Goal: Information Seeking & Learning: Learn about a topic

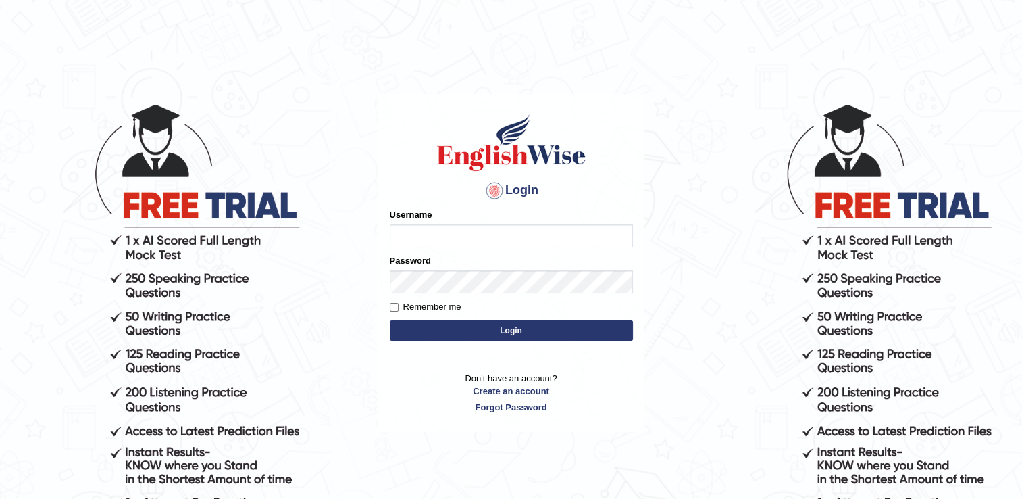
type input "RomulojrNepangue"
click at [510, 329] on button "Login" at bounding box center [511, 330] width 243 height 20
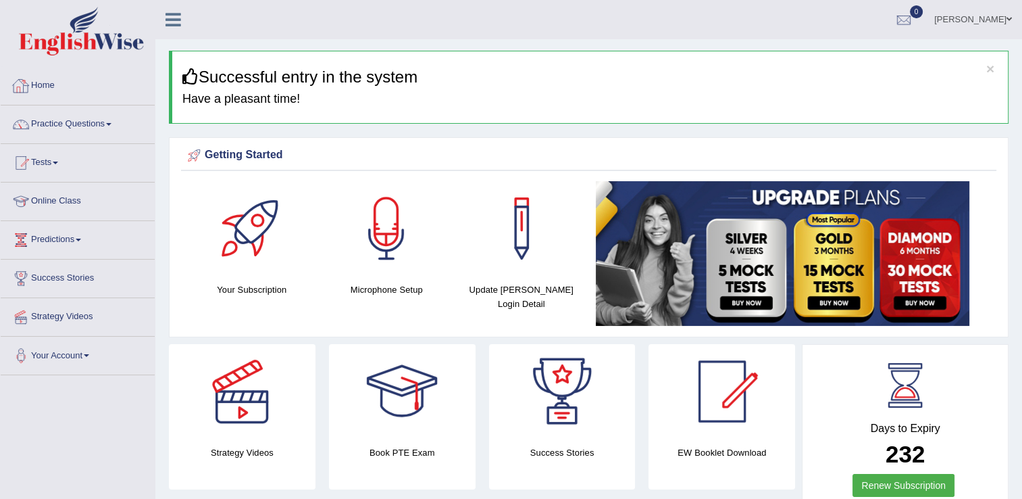
click at [45, 86] on link "Home" at bounding box center [78, 84] width 154 height 34
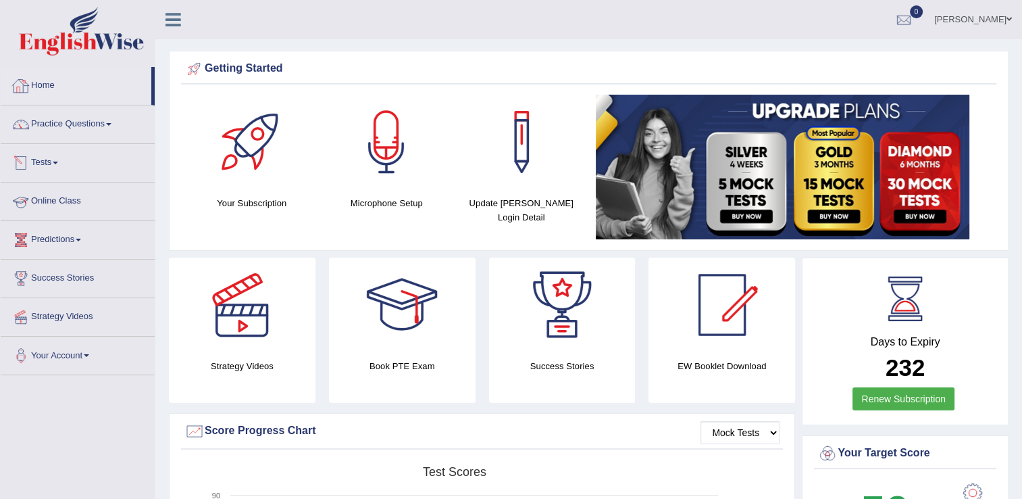
click at [72, 204] on link "Online Class" at bounding box center [78, 199] width 154 height 34
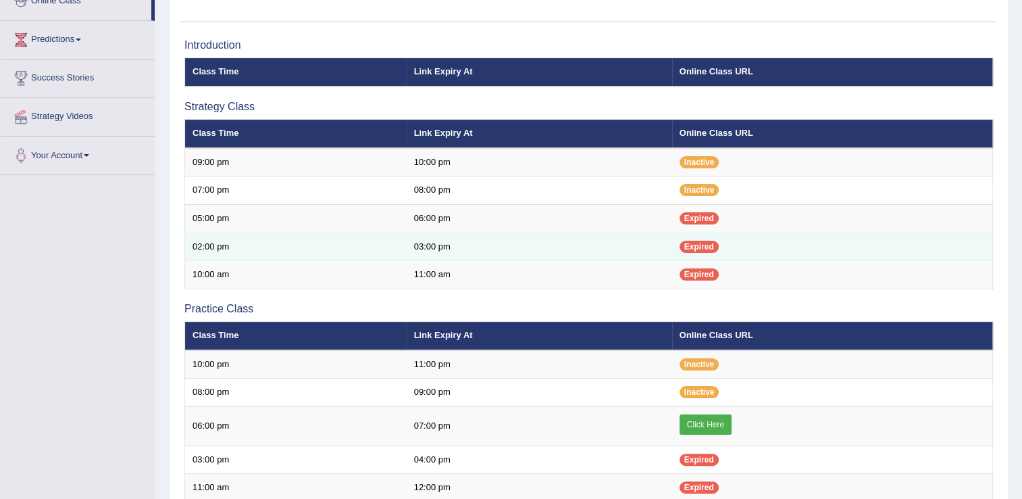
scroll to position [270, 0]
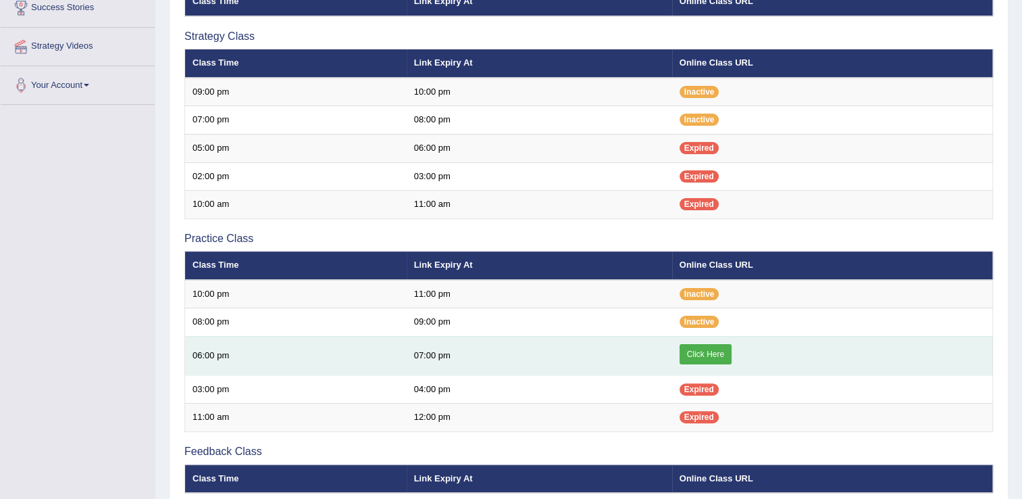
click at [699, 356] on link "Click Here" at bounding box center [706, 354] width 52 height 20
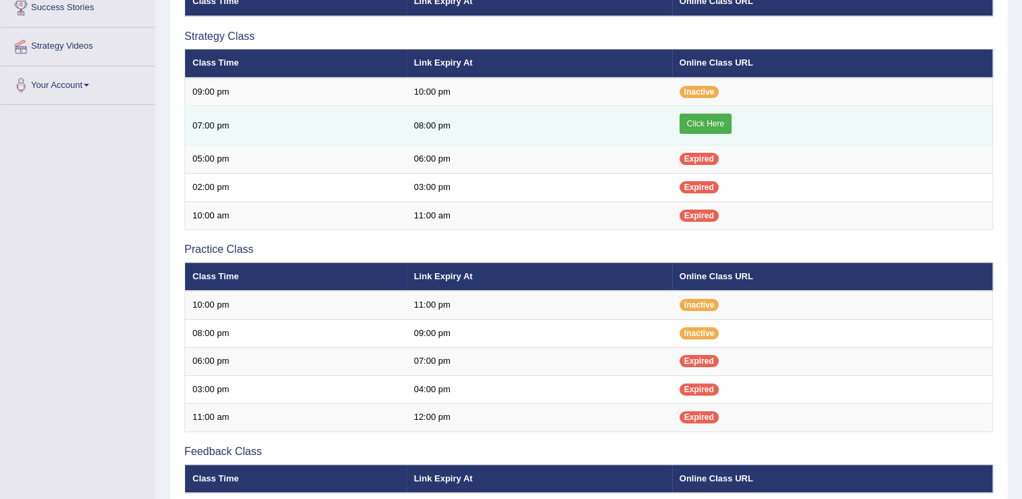
click at [718, 126] on link "Click Here" at bounding box center [706, 124] width 52 height 20
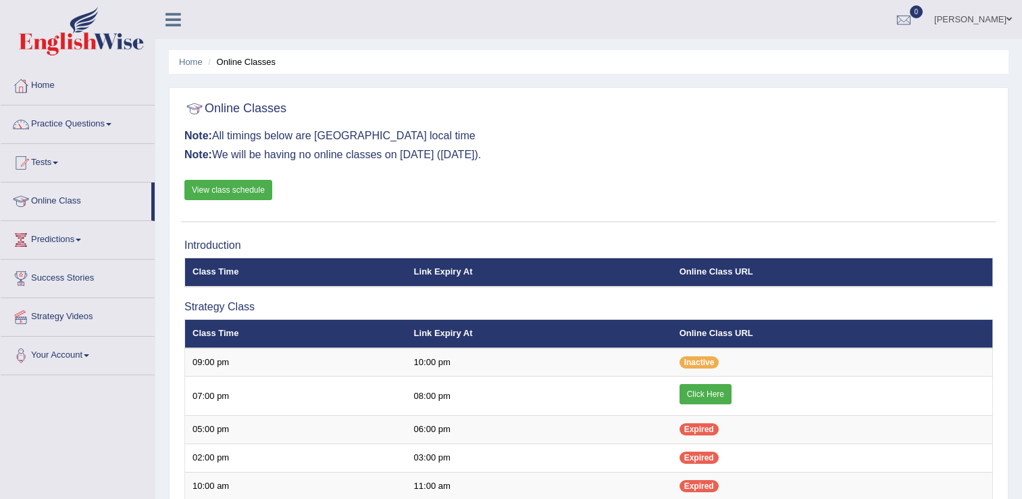
scroll to position [270, 0]
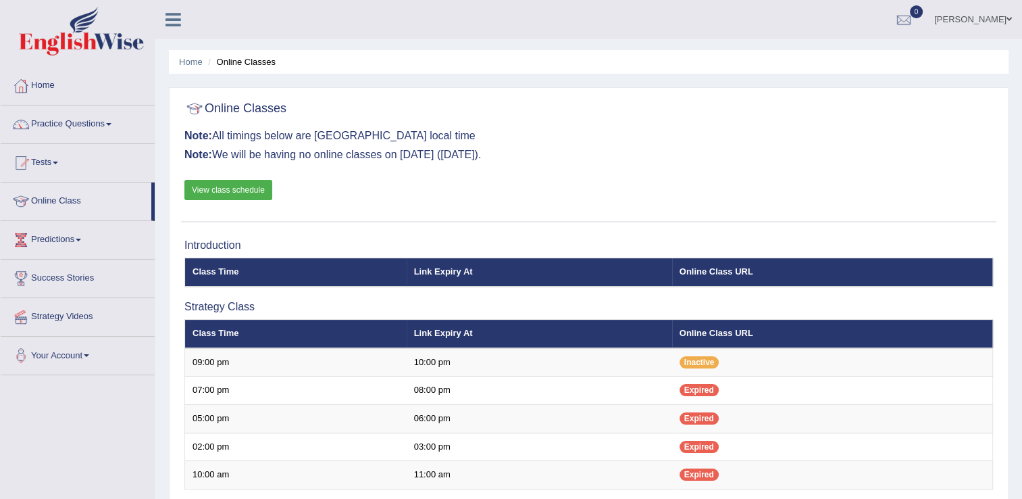
click at [113, 126] on link "Practice Questions" at bounding box center [78, 122] width 154 height 34
click at [108, 126] on link "Practice Questions" at bounding box center [78, 122] width 154 height 34
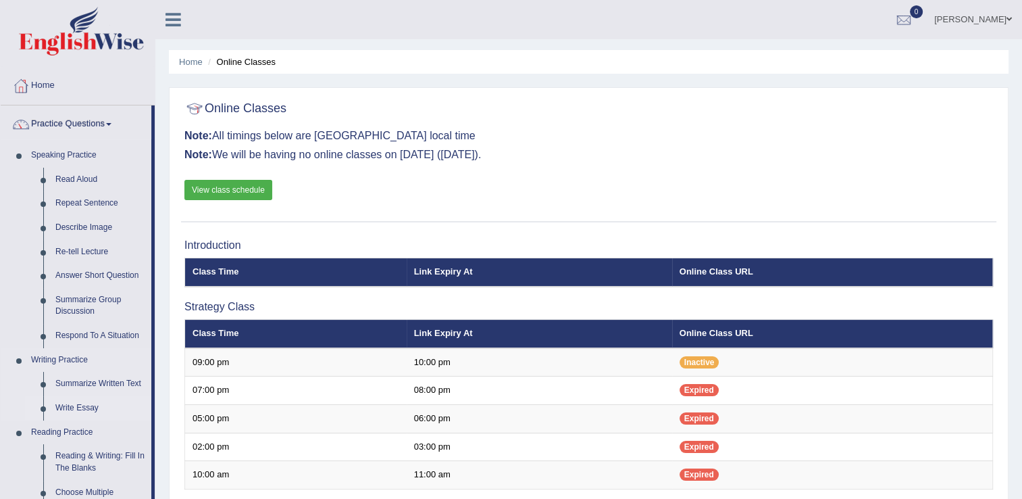
click at [84, 408] on link "Write Essay" at bounding box center [100, 408] width 102 height 24
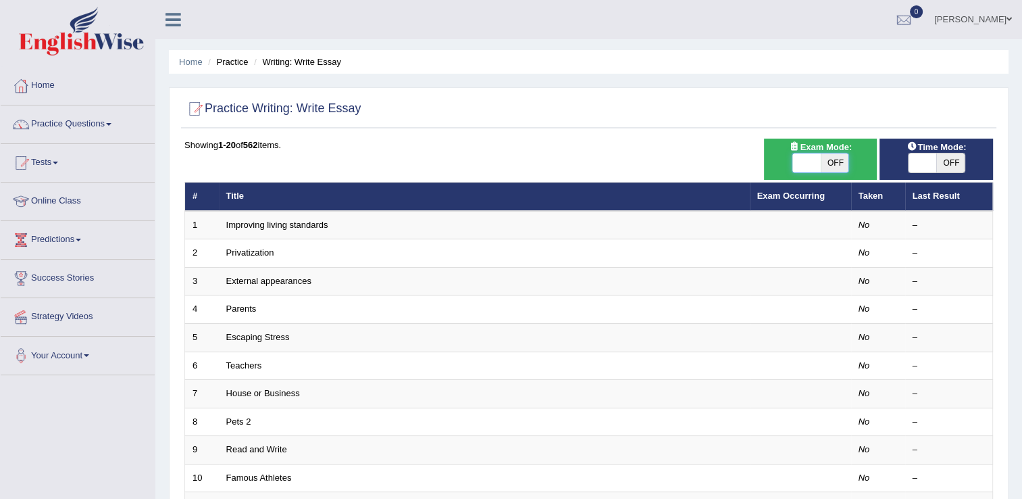
click at [803, 166] on span at bounding box center [807, 162] width 28 height 19
checkbox input "true"
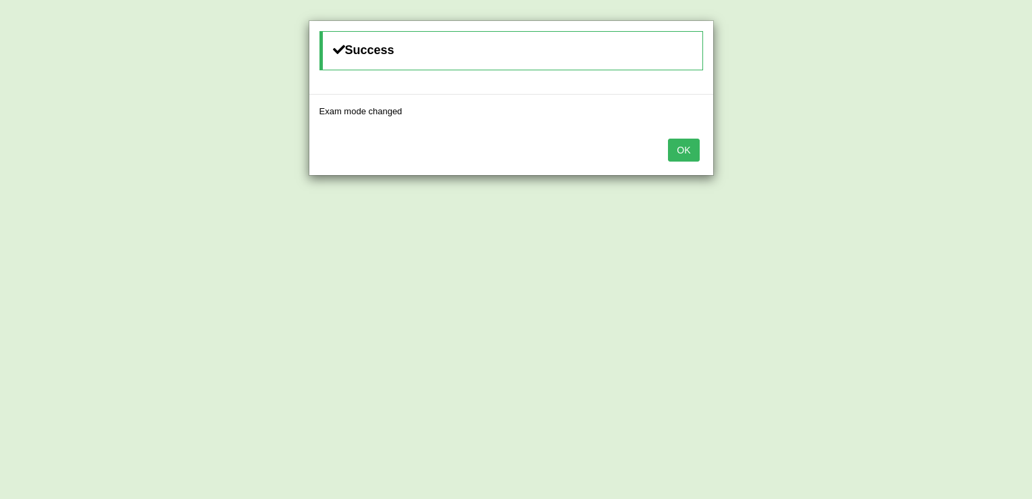
click at [676, 154] on button "OK" at bounding box center [683, 150] width 31 height 23
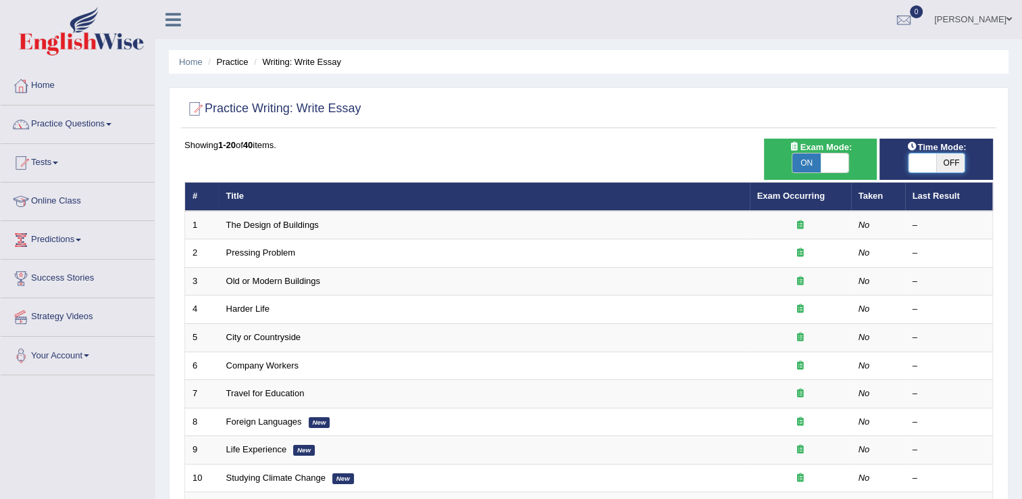
click at [924, 165] on span at bounding box center [923, 162] width 28 height 19
checkbox input "true"
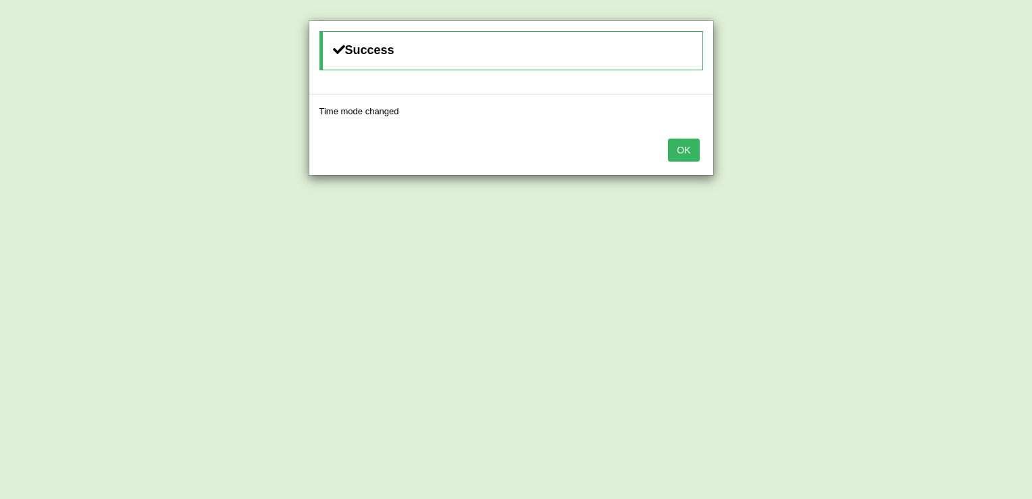
drag, startPoint x: 684, startPoint y: 150, endPoint x: 692, endPoint y: 151, distance: 7.5
click at [685, 150] on button "OK" at bounding box center [683, 150] width 31 height 23
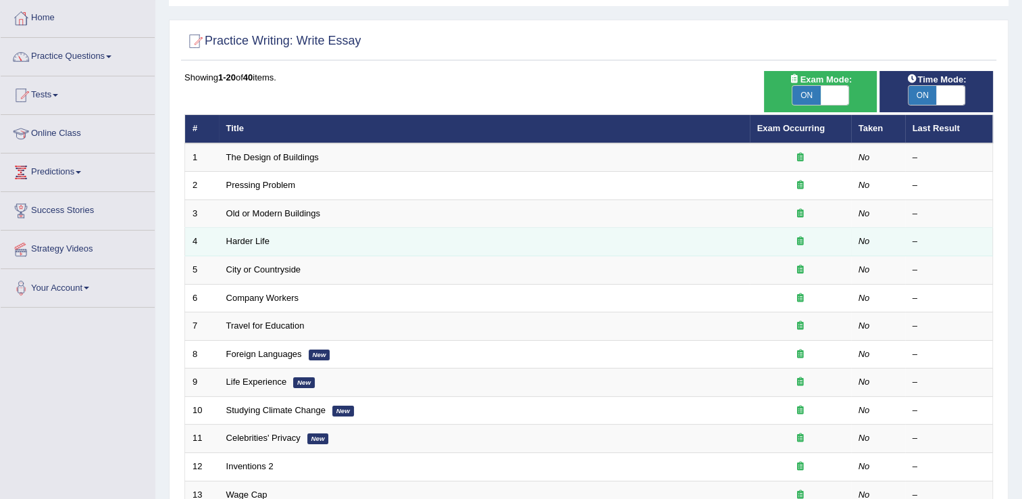
scroll to position [135, 0]
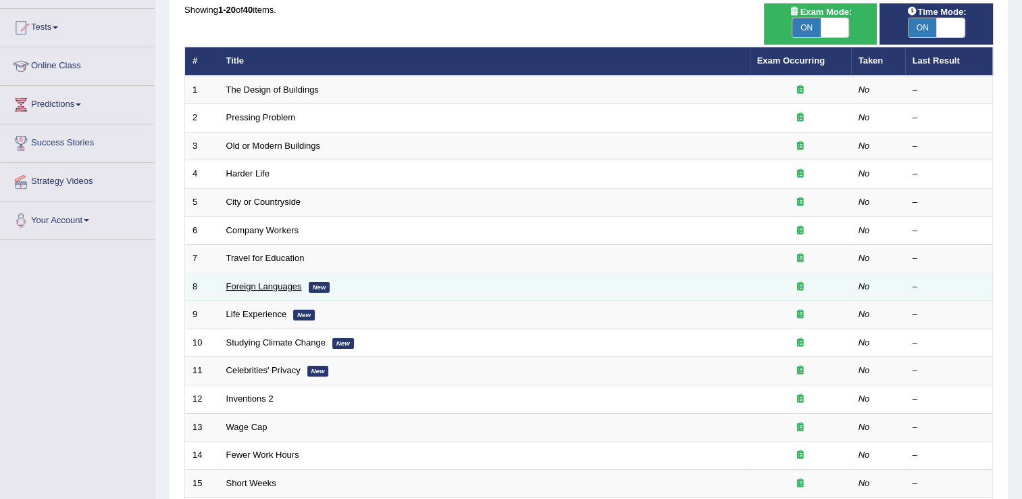
click at [284, 284] on link "Foreign Languages" at bounding box center [264, 286] width 76 height 10
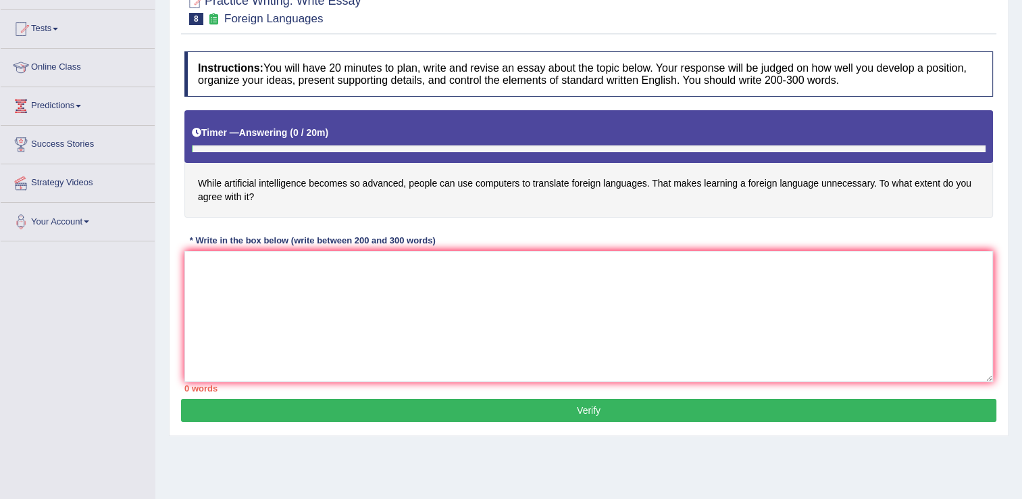
scroll to position [203, 0]
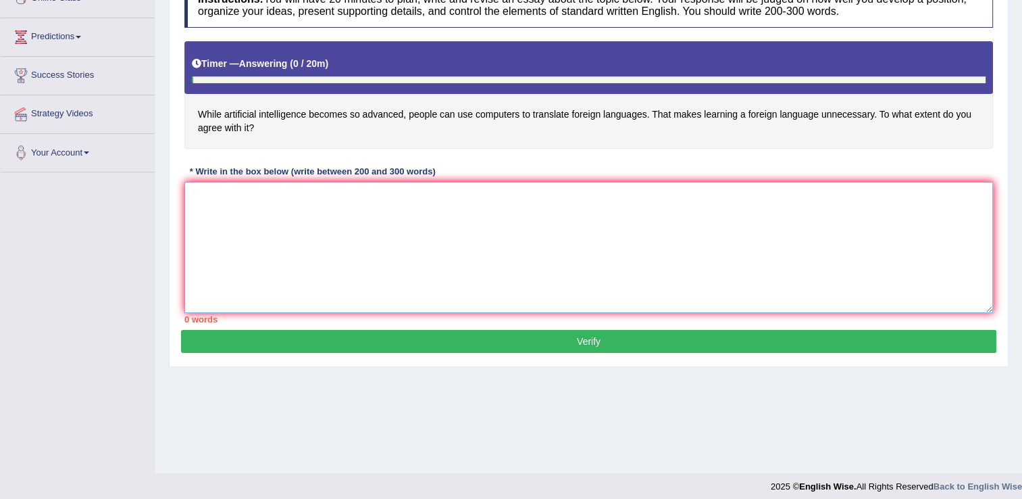
click at [397, 204] on textarea at bounding box center [588, 247] width 809 height 131
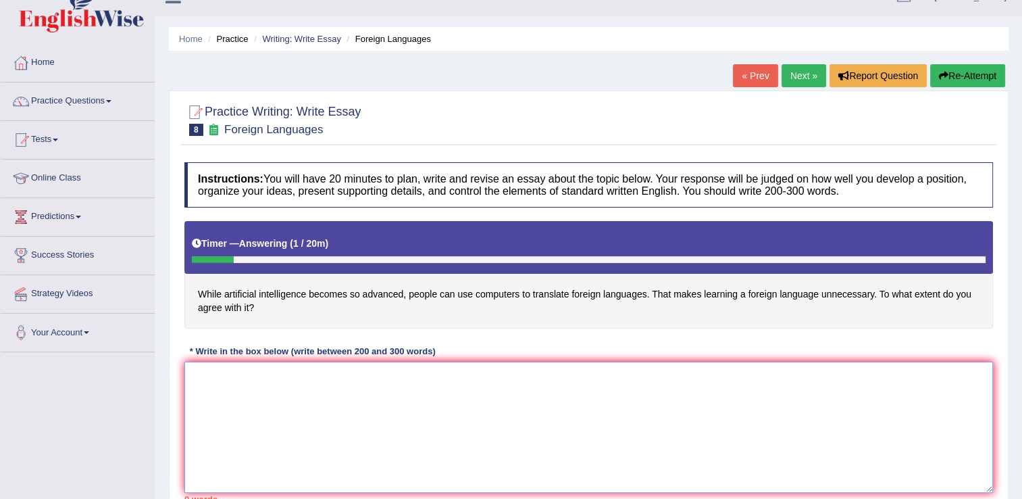
scroll to position [0, 0]
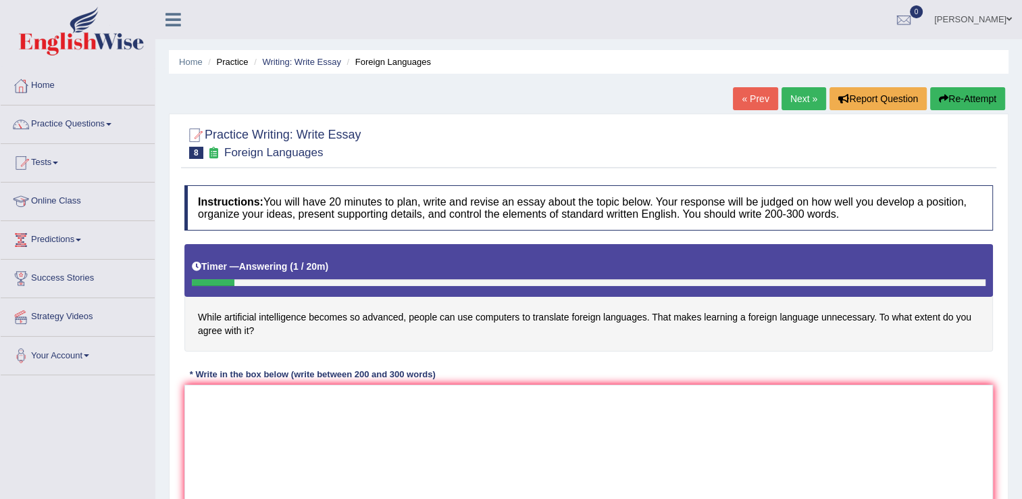
click at [958, 99] on button "Re-Attempt" at bounding box center [967, 98] width 75 height 23
click at [265, 414] on textarea at bounding box center [588, 449] width 809 height 131
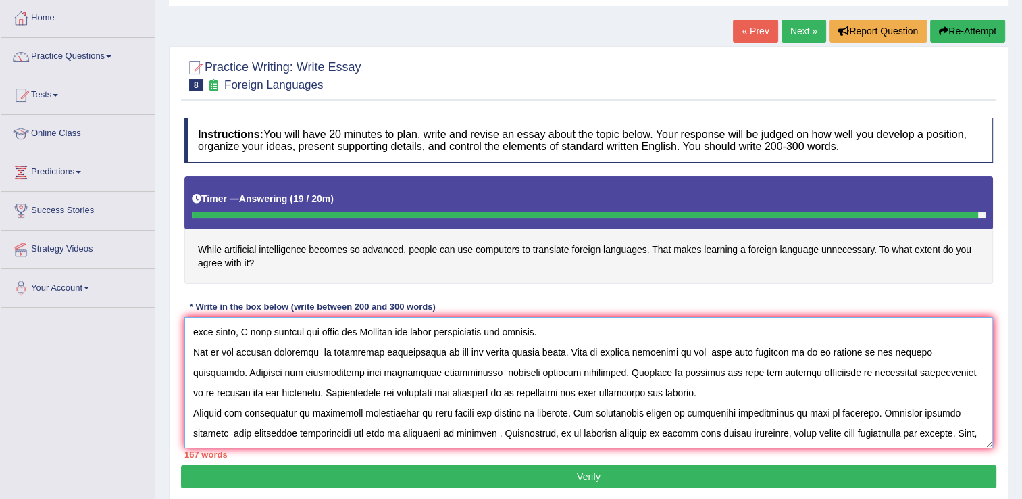
scroll to position [32, 0]
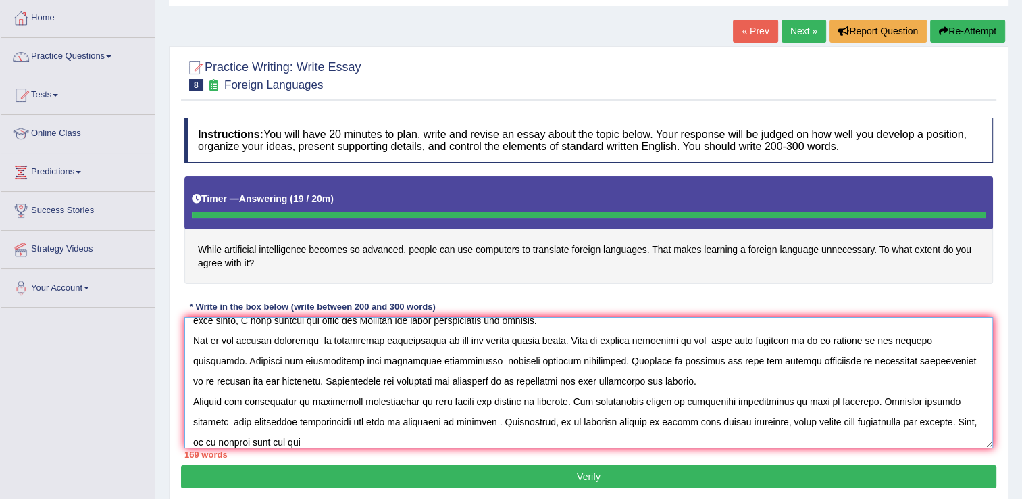
type textarea "The increasing influence of artificial intelligence on our lives has ignited nu…"
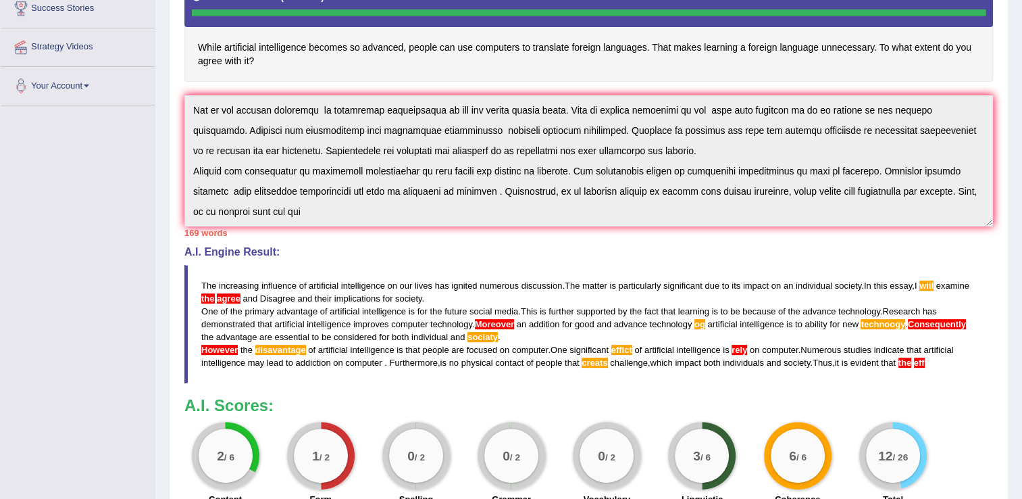
scroll to position [273, 0]
